Goal: Information Seeking & Learning: Learn about a topic

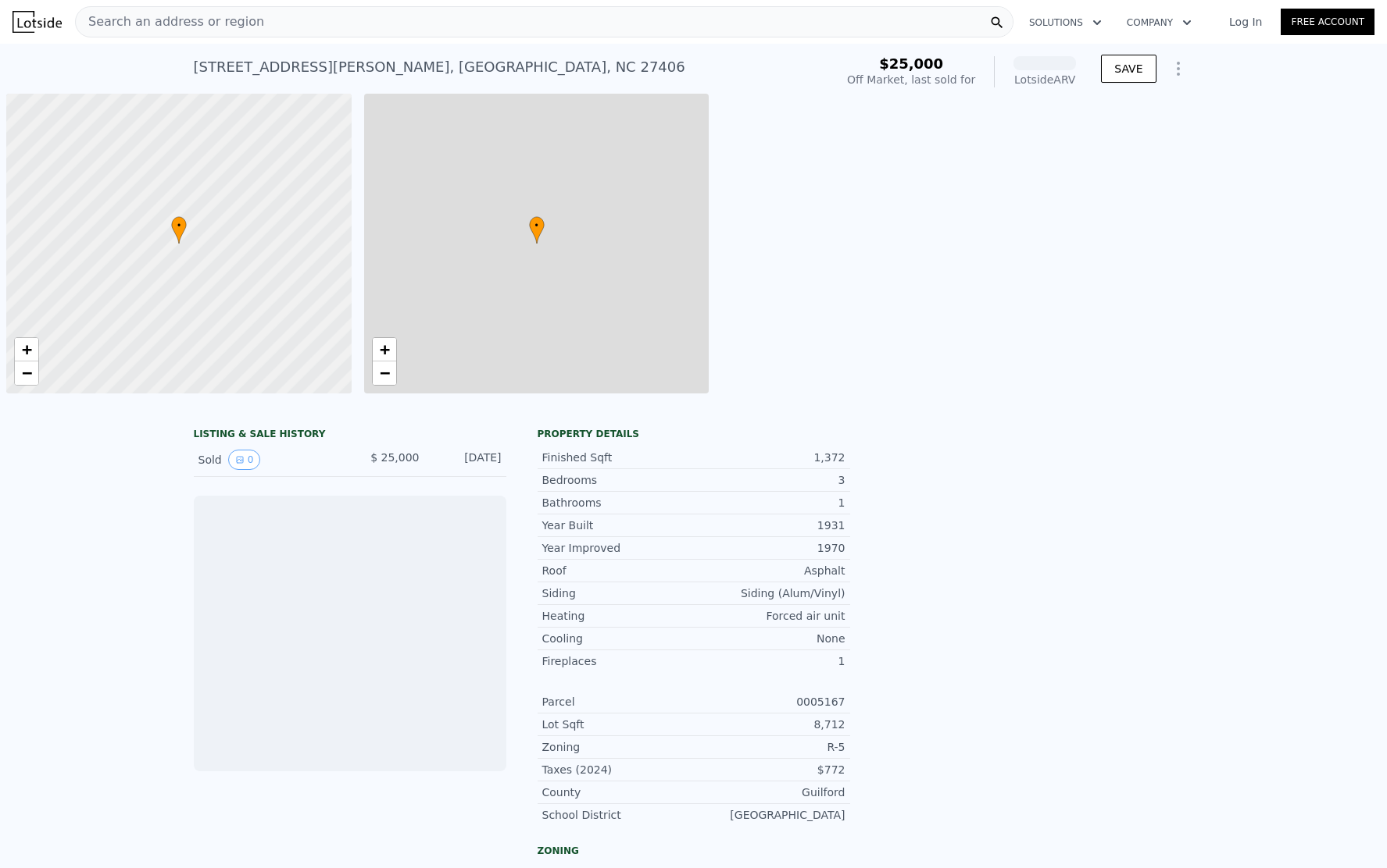
scroll to position [0, 6]
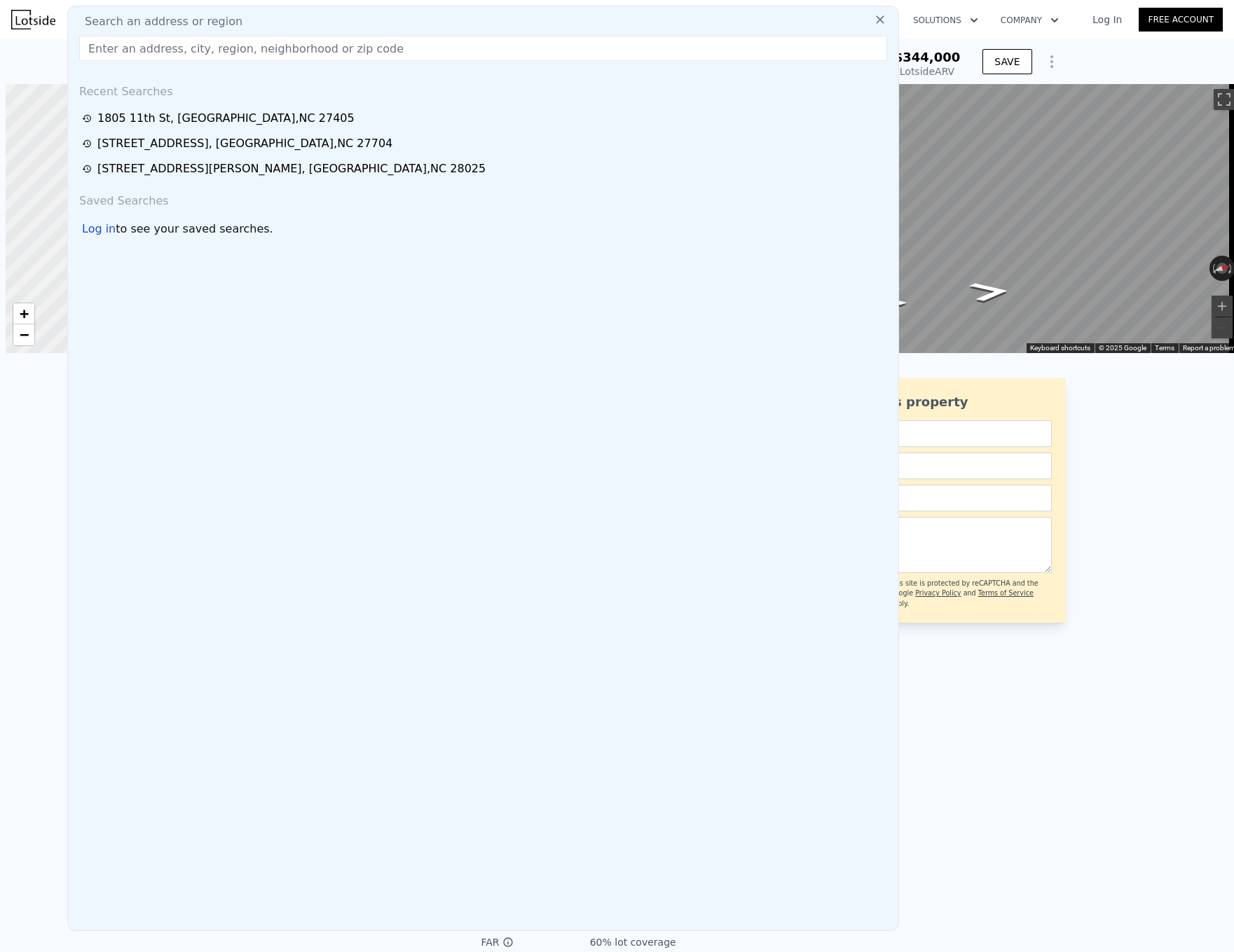
scroll to position [0, 5]
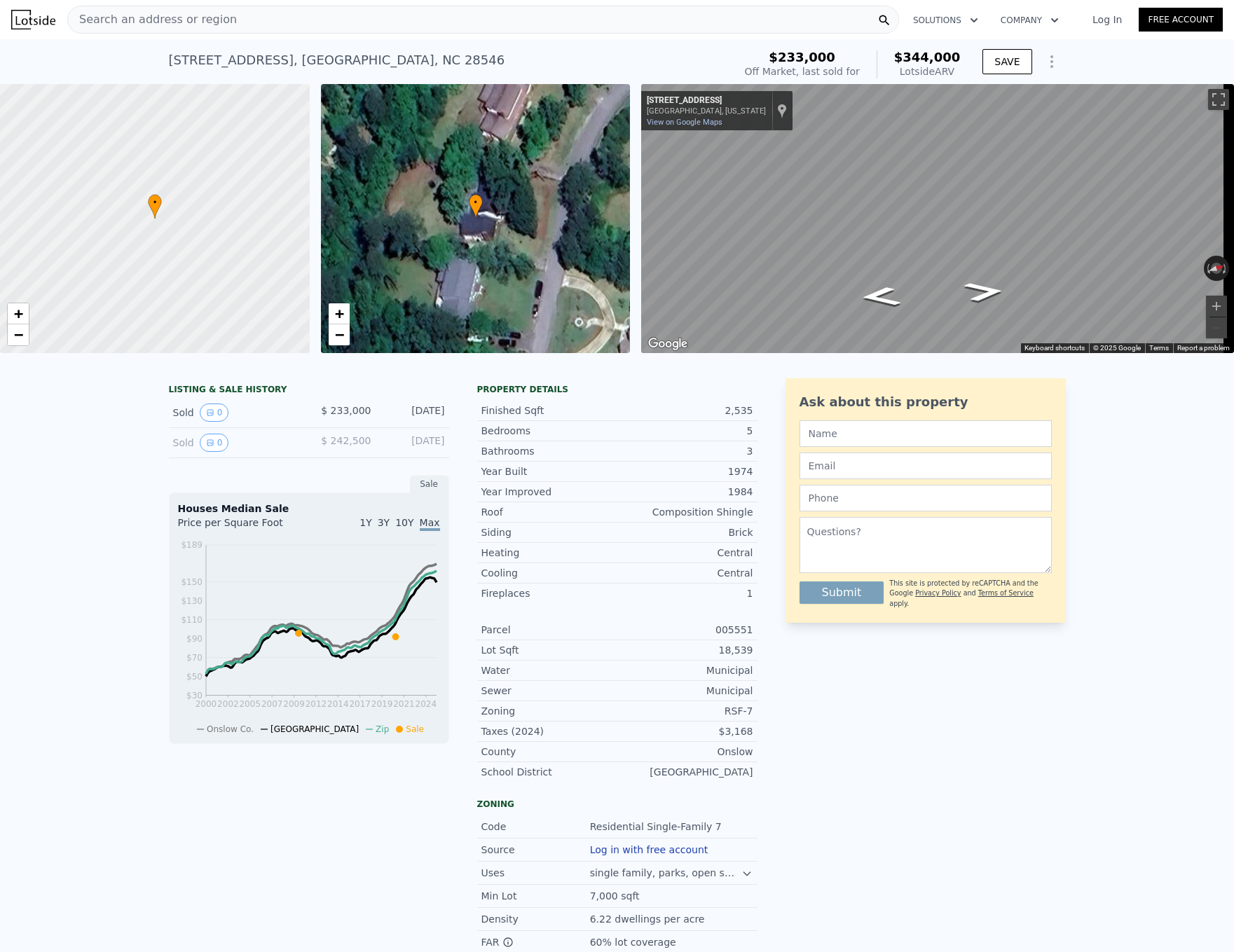
click at [25, 441] on div "LISTING & SALE HISTORY Sold 0 $ 233,000 Jan 6, 2021 Sold 0 $ 242,500 May 13, 20…" at bounding box center [617, 725] width 1234 height 717
click at [312, 44] on div "2217 Colony Plz , Jacksonville , NC 28546 Sold Jan 2021 for $233k (~ARV $344k )…" at bounding box center [617, 61] width 896 height 45
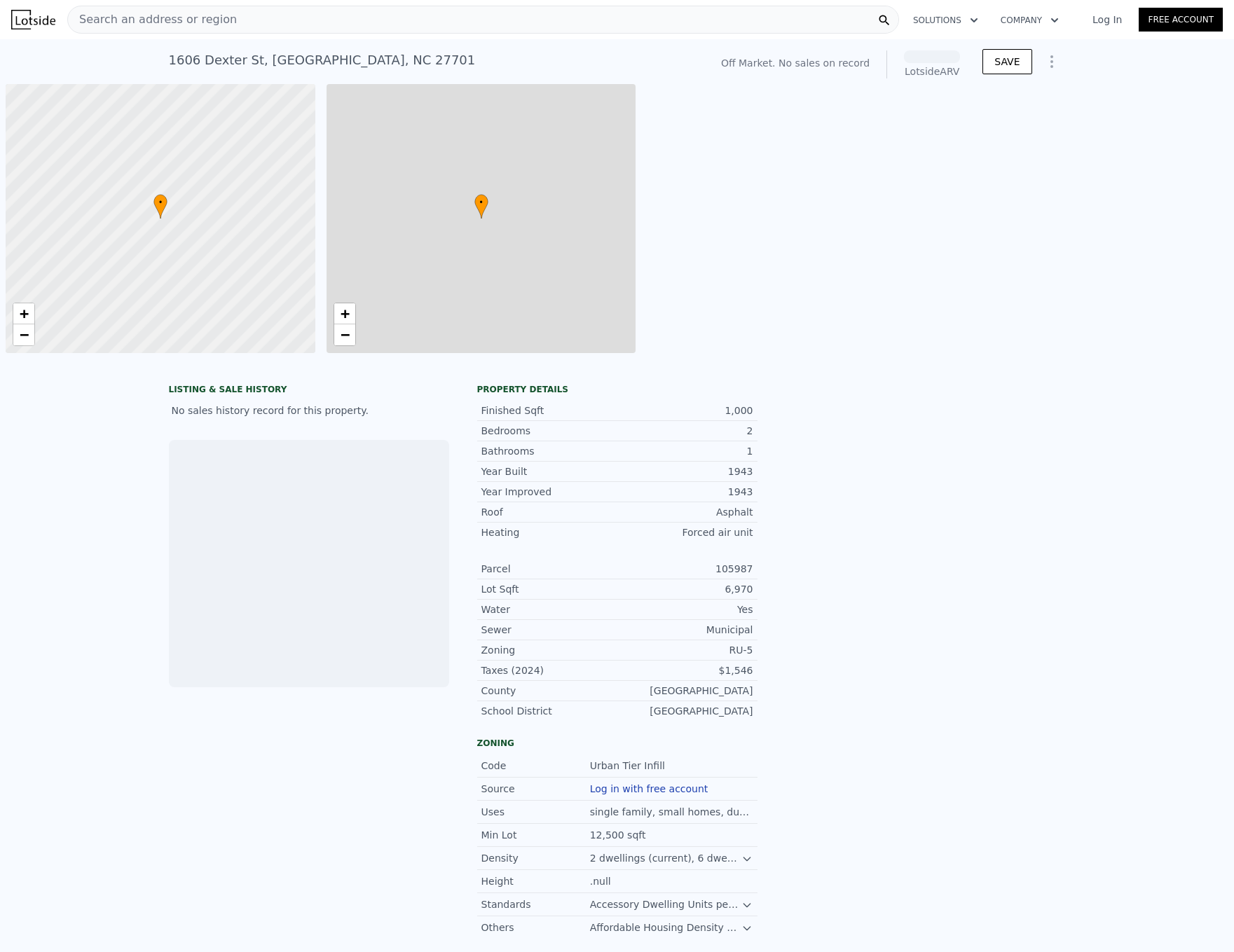
scroll to position [0, 5]
